Goal: Information Seeking & Learning: Stay updated

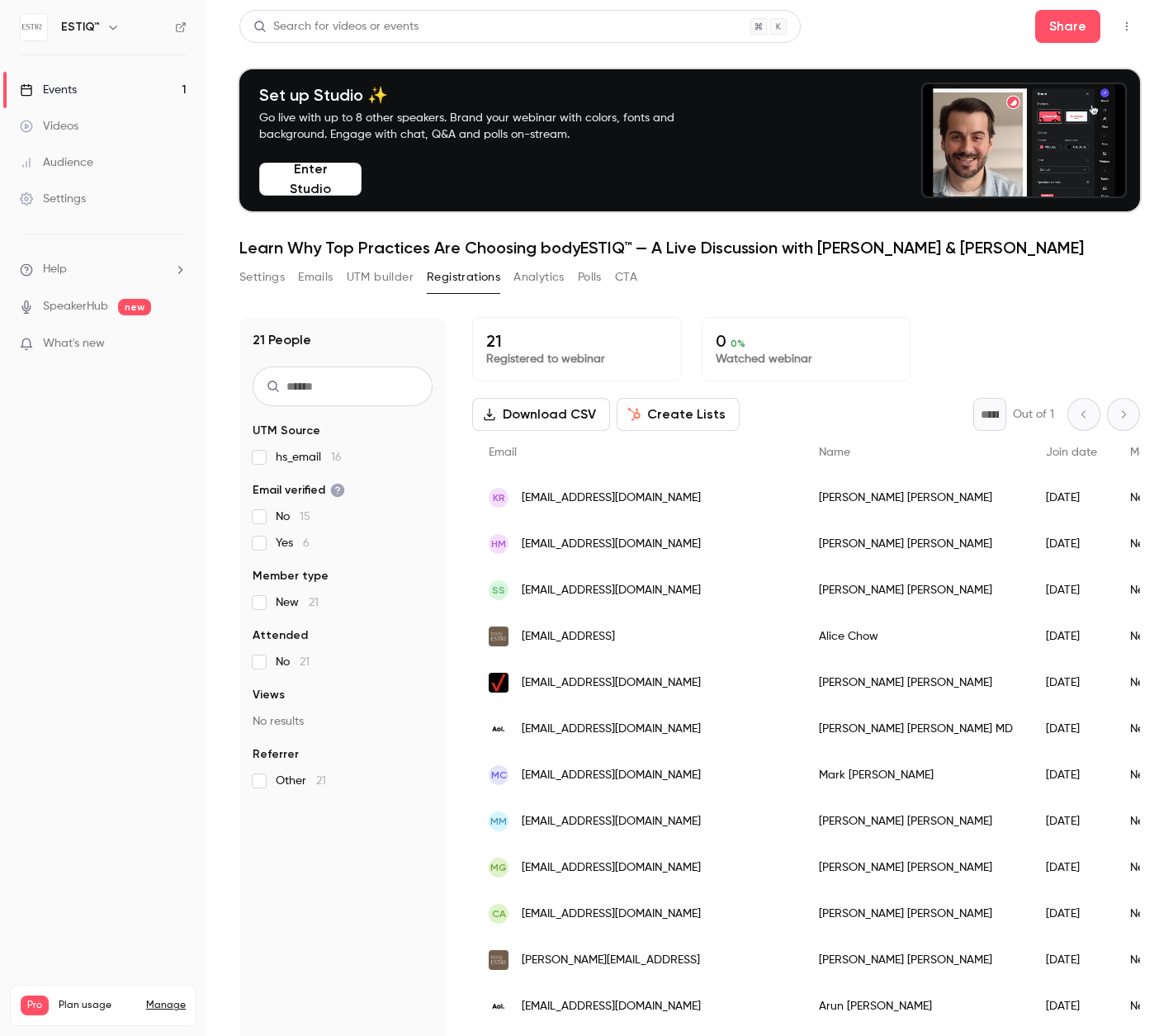
click at [63, 84] on div "Events" at bounding box center [48, 90] width 57 height 17
